Goal: Check status: Check status

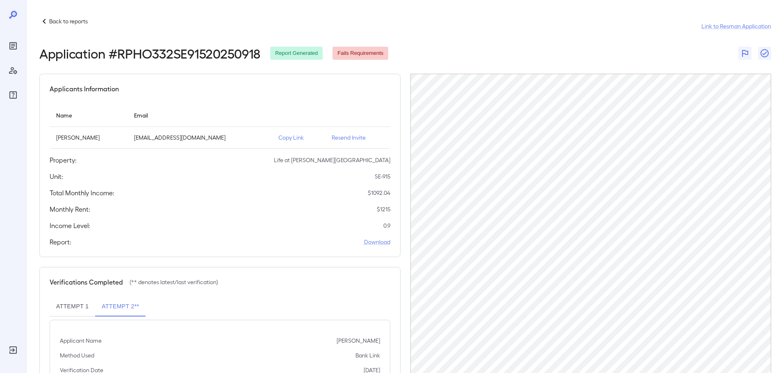
click at [68, 22] on p "Back to reports" at bounding box center [68, 21] width 39 height 8
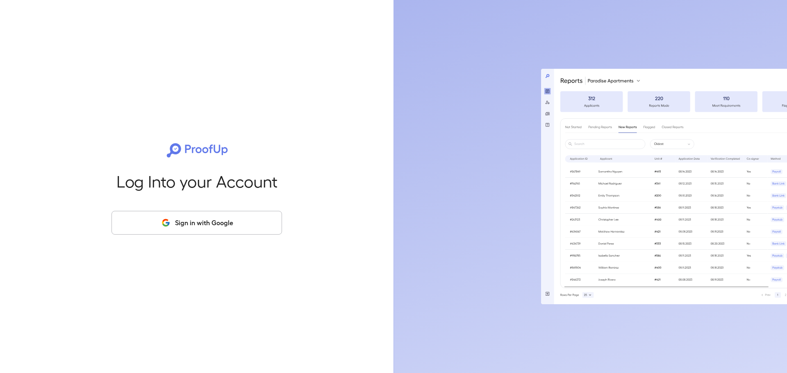
click at [164, 227] on icon "button" at bounding box center [166, 223] width 10 height 10
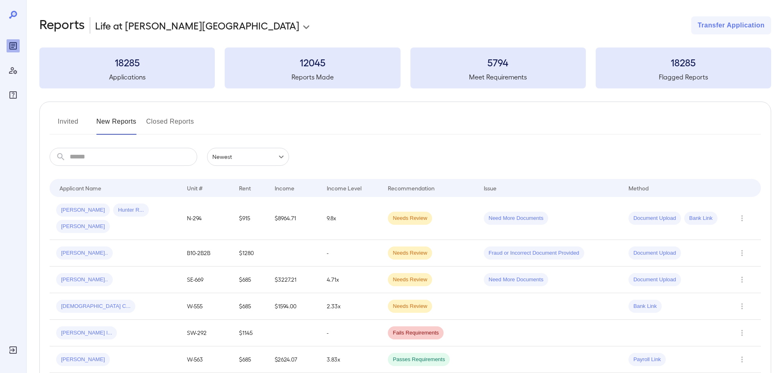
click at [99, 161] on input "text" at bounding box center [134, 157] width 128 height 18
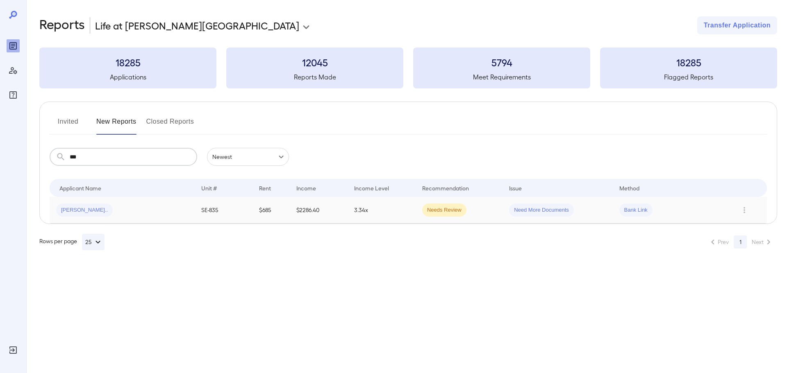
type input "***"
click at [134, 212] on div "Candice M..." at bounding box center [122, 210] width 132 height 13
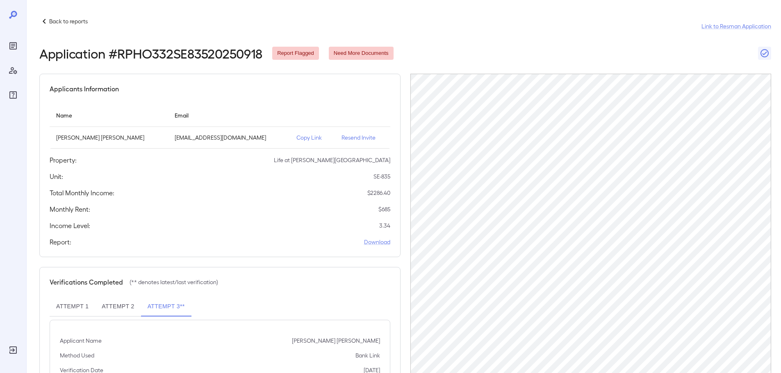
scroll to position [38, 0]
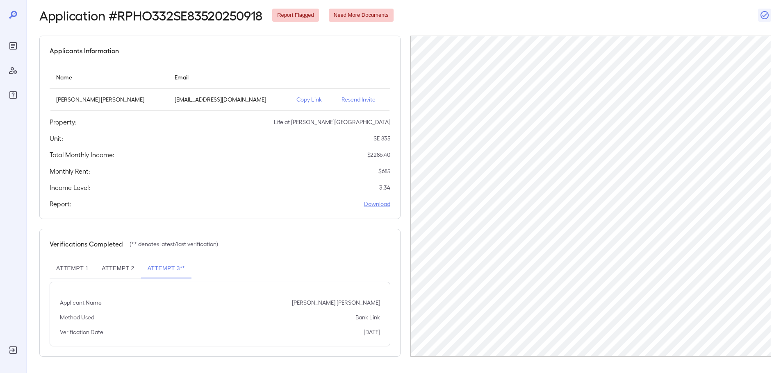
click at [105, 264] on button "Attempt 2" at bounding box center [118, 269] width 46 height 20
click at [82, 269] on button "Attempt 1" at bounding box center [73, 269] width 46 height 20
click at [175, 266] on button "Attempt 3**" at bounding box center [166, 269] width 50 height 20
drag, startPoint x: 123, startPoint y: 103, endPoint x: 34, endPoint y: 101, distance: 89.8
click at [34, 101] on div "Back to reports Link to Resman Application Application # RPHO332SE83520250918 R…" at bounding box center [403, 168] width 755 height 412
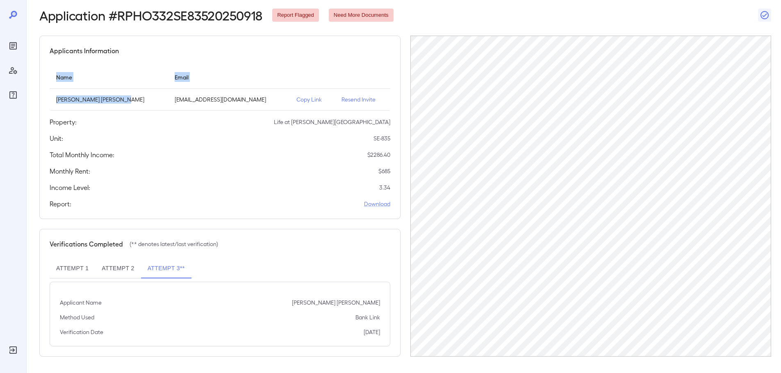
click at [115, 99] on p "Candice Michelle Davila" at bounding box center [108, 100] width 105 height 8
drag, startPoint x: 128, startPoint y: 102, endPoint x: 55, endPoint y: 97, distance: 73.6
click at [55, 97] on td "Candice Michelle Davila" at bounding box center [109, 100] width 118 height 22
copy p "Candice Michelle Davila"
